Goal: Task Accomplishment & Management: Complete application form

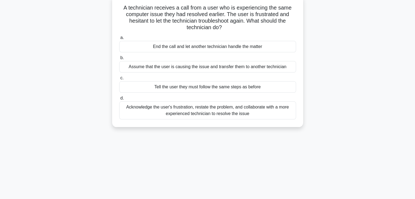
click at [213, 112] on div "Acknowledge the user's frustration, restate the problem, and collaborate with a…" at bounding box center [207, 110] width 177 height 18
click at [119, 100] on input "d. Acknowledge the user's frustration, restate the problem, and collaborate wit…" at bounding box center [119, 99] width 0 height 4
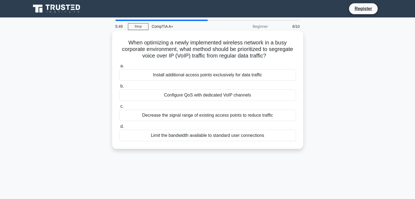
click at [206, 79] on div "Install additional access points exclusively for data traffic" at bounding box center [207, 74] width 177 height 11
click at [119, 68] on input "a. Install additional access points exclusively for data traffic" at bounding box center [119, 66] width 0 height 4
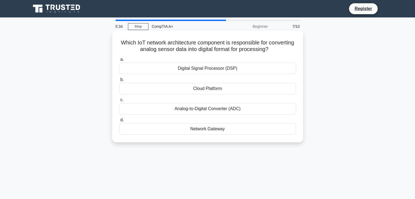
click at [206, 131] on div "Network Gateway" at bounding box center [207, 128] width 177 height 11
click at [119, 122] on input "d. Network Gateway" at bounding box center [119, 120] width 0 height 4
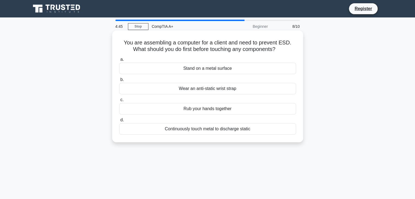
click at [192, 91] on div "Wear an anti-static wrist strap" at bounding box center [207, 88] width 177 height 11
click at [119, 82] on input "b. Wear an anti-static wrist strap" at bounding box center [119, 80] width 0 height 4
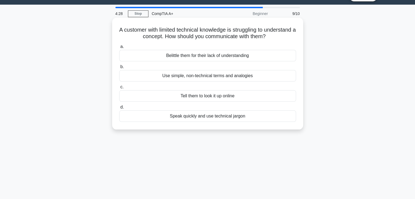
scroll to position [13, 0]
click at [208, 74] on div "Use simple, non-technical terms and analogies" at bounding box center [207, 75] width 177 height 11
click at [119, 68] on input "b. Use simple, non-technical terms and analogies" at bounding box center [119, 67] width 0 height 4
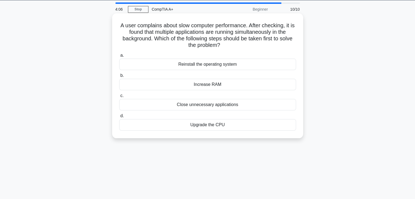
scroll to position [17, 0]
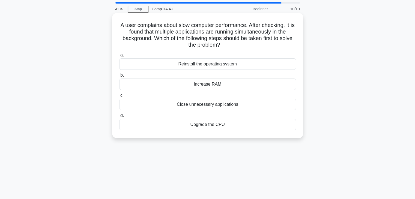
click at [230, 107] on div "Close unnecessary applications" at bounding box center [207, 104] width 177 height 11
click at [119, 97] on input "c. Close unnecessary applications" at bounding box center [119, 96] width 0 height 4
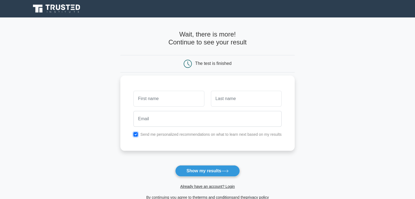
click at [136, 135] on input "checkbox" at bounding box center [135, 134] width 4 height 4
checkbox input "false"
click at [182, 167] on button "Show my results" at bounding box center [207, 170] width 64 height 11
click at [172, 102] on input "text" at bounding box center [168, 99] width 71 height 16
type input "TOOKEMA"
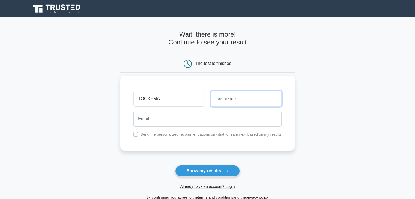
click at [226, 101] on input "text" at bounding box center [246, 99] width 71 height 16
type input "GERALD"
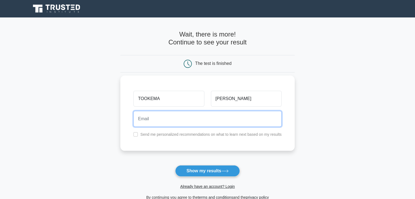
click at [207, 120] on input "email" at bounding box center [207, 119] width 148 height 16
type input "gcorp701@gmail.com"
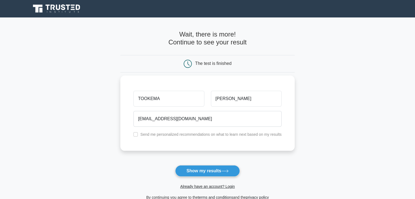
click at [190, 134] on label "Send me personalized recommendations on what to learn next based on my results" at bounding box center [210, 134] width 141 height 4
click at [155, 135] on label "Send me personalized recommendations on what to learn next based on my results" at bounding box center [210, 134] width 141 height 4
click at [134, 135] on input "checkbox" at bounding box center [135, 134] width 4 height 4
checkbox input "true"
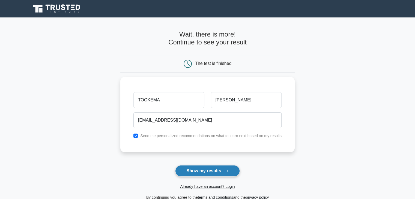
click at [190, 167] on button "Show my results" at bounding box center [207, 170] width 64 height 11
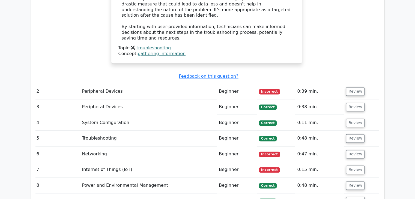
scroll to position [733, 0]
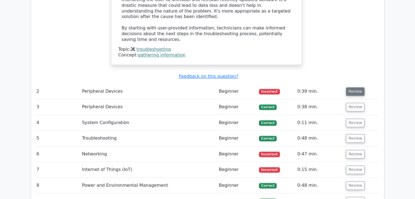
click at [355, 87] on button "Review" at bounding box center [355, 91] width 19 height 8
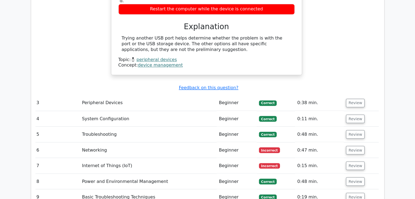
scroll to position [920, 0]
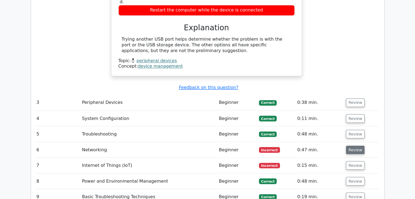
click at [351, 146] on button "Review" at bounding box center [355, 150] width 19 height 8
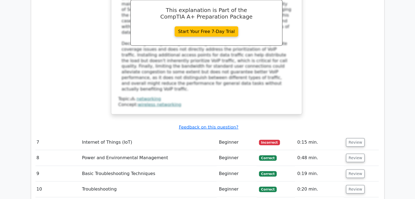
scroll to position [1212, 0]
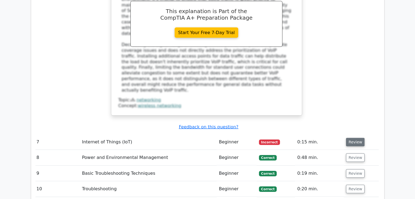
click at [349, 138] on button "Review" at bounding box center [355, 142] width 19 height 8
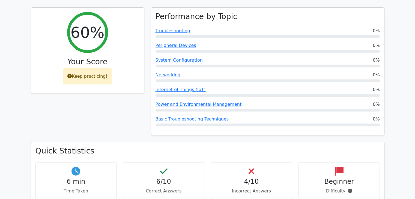
scroll to position [212, 0]
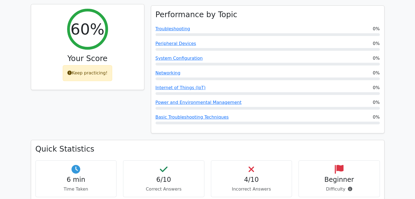
click at [77, 65] on div "Keep practicing!" at bounding box center [87, 73] width 49 height 16
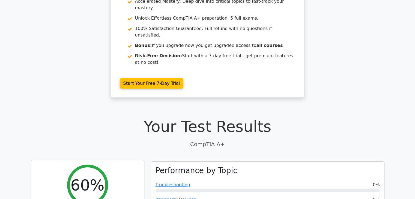
scroll to position [0, 0]
